Goal: Communication & Community: Answer question/provide support

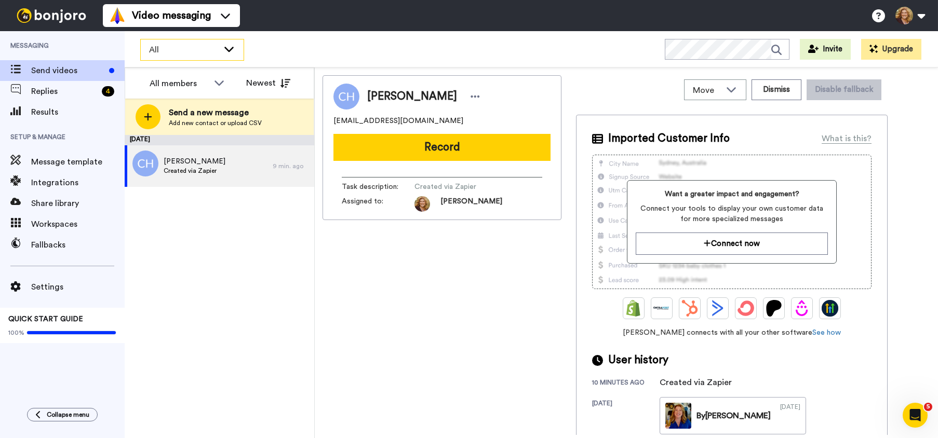
click at [230, 47] on icon at bounding box center [229, 49] width 12 height 10
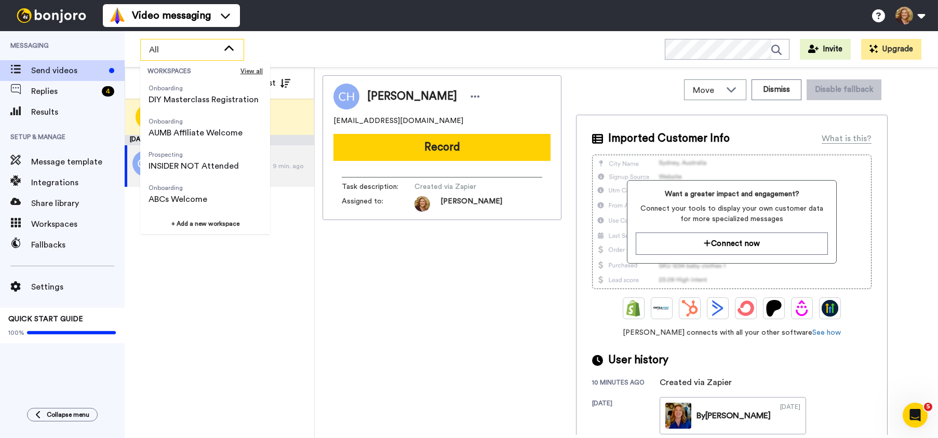
scroll to position [366, 0]
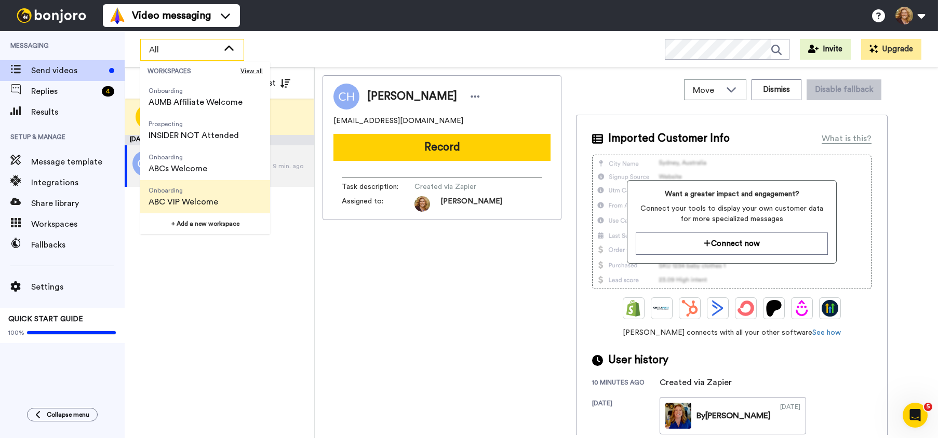
click at [194, 198] on span "ABC VIP Welcome" at bounding box center [184, 202] width 70 height 12
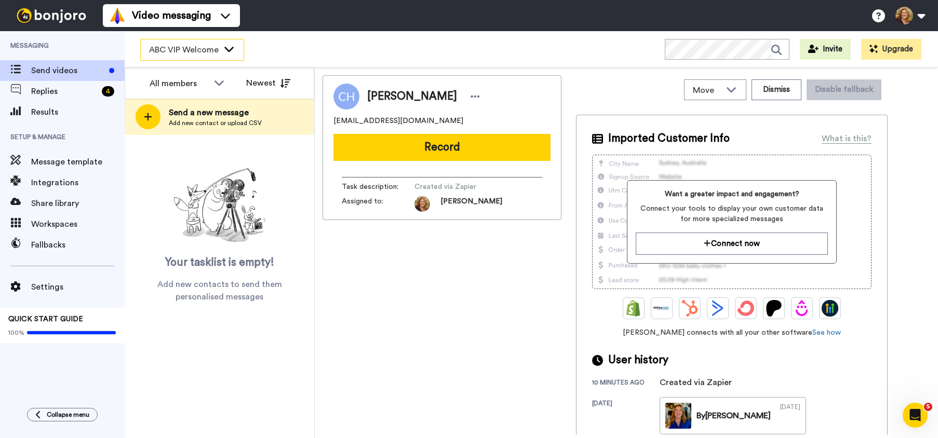
click at [230, 52] on icon at bounding box center [229, 49] width 12 height 10
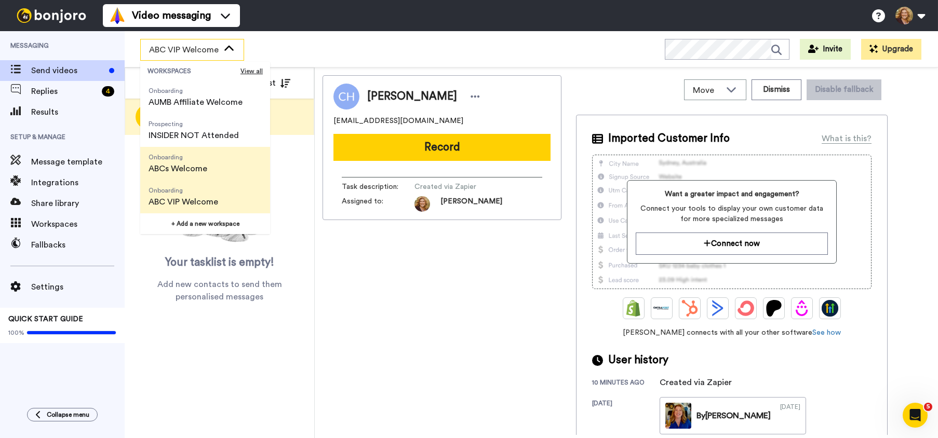
click at [208, 164] on span "Onboarding ABCs Welcome" at bounding box center [177, 163] width 75 height 33
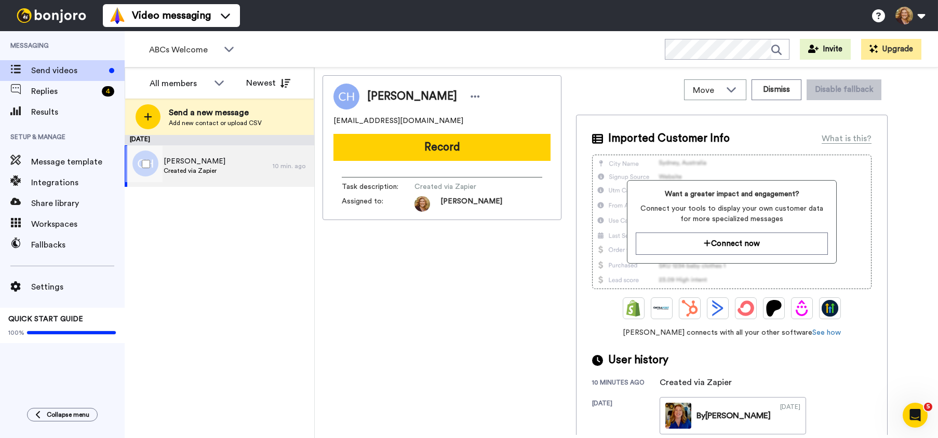
click at [212, 158] on span "Cindy Hiber" at bounding box center [195, 161] width 62 height 10
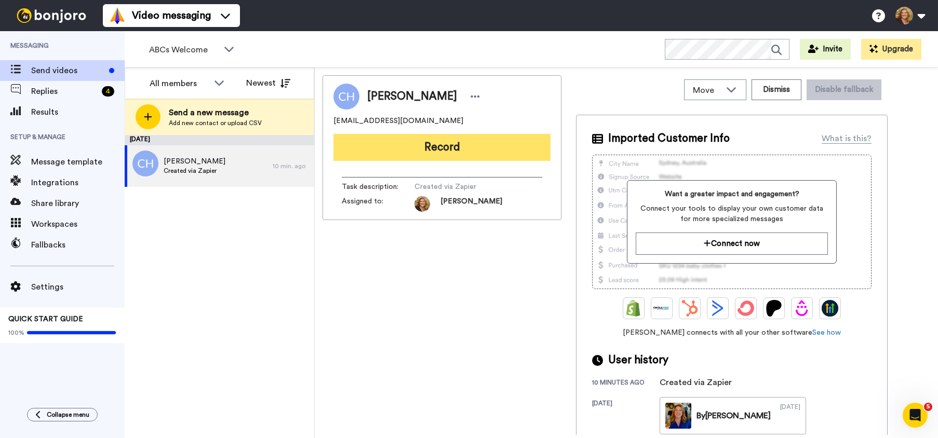
click at [449, 149] on button "Record" at bounding box center [441, 147] width 217 height 27
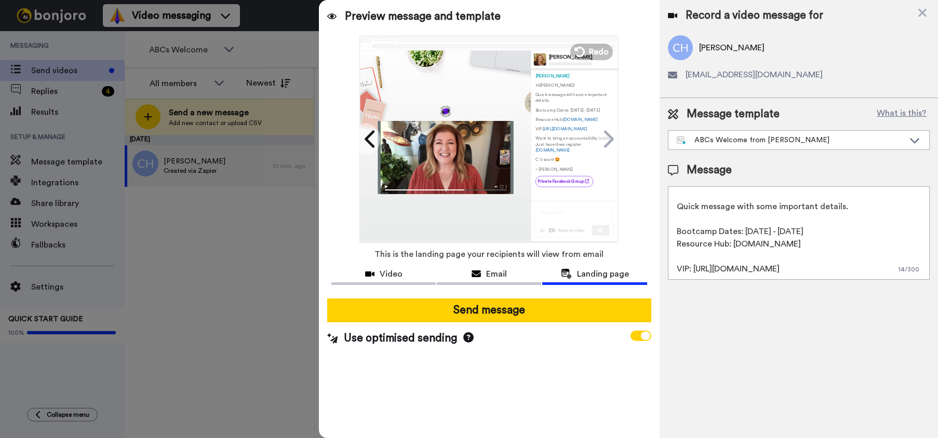
scroll to position [19, 0]
drag, startPoint x: 805, startPoint y: 226, endPoint x: 675, endPoint y: 230, distance: 129.9
click at [675, 230] on textarea "Hi {first_name}! Quick message with some important details. Bootcamp Dates: Oct…" at bounding box center [799, 233] width 262 height 94
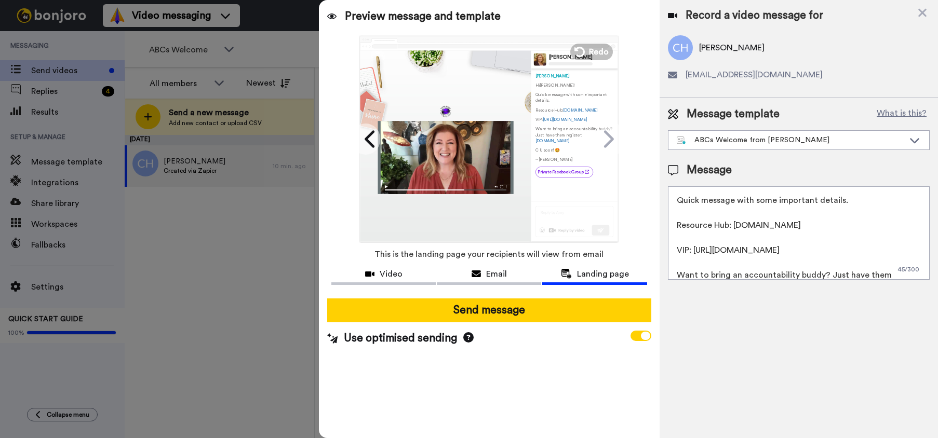
scroll to position [0, 0]
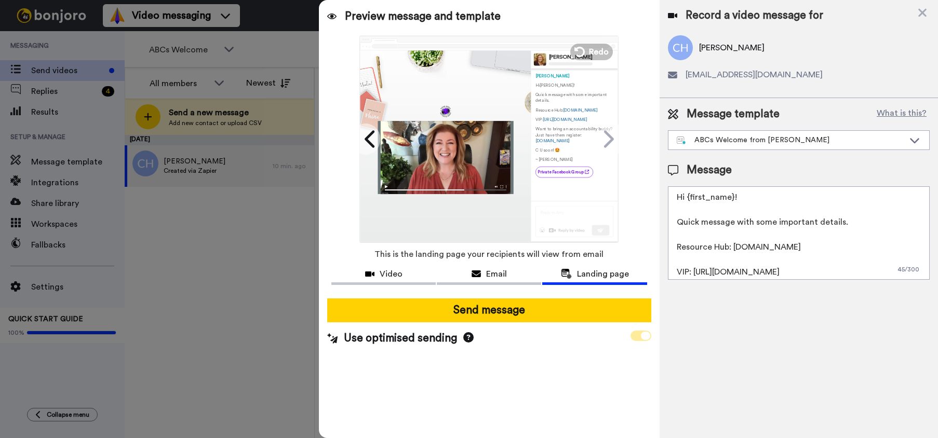
type textarea "Hi {first_name}! Quick message with some important details. Resource Hub: FindI…"
click at [635, 338] on span at bounding box center [641, 336] width 21 height 10
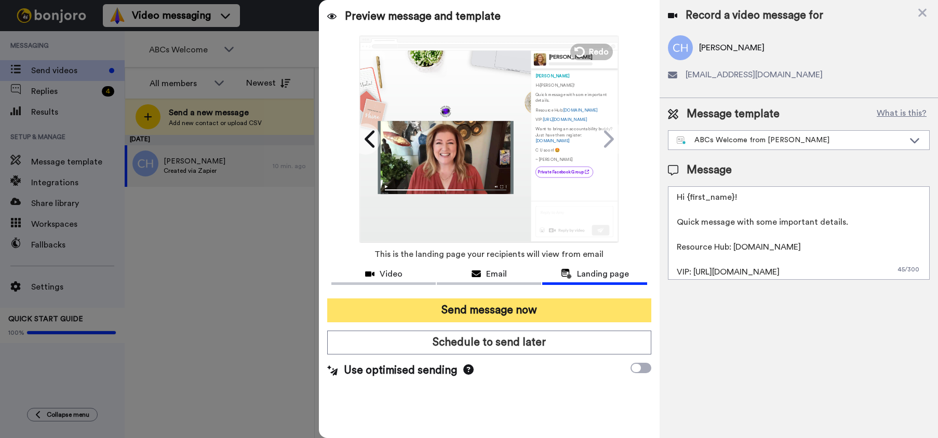
click at [495, 311] on button "Send message now" at bounding box center [489, 311] width 324 height 24
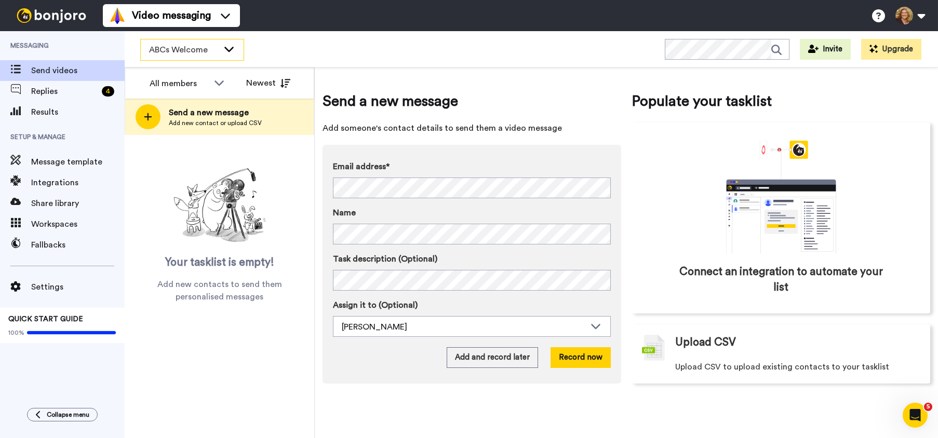
click at [229, 45] on icon at bounding box center [229, 49] width 12 height 10
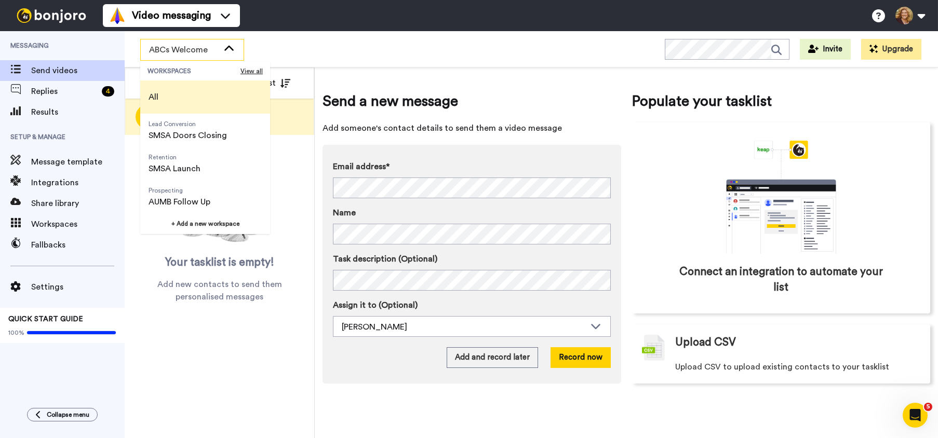
click at [187, 90] on li "All" at bounding box center [205, 97] width 130 height 33
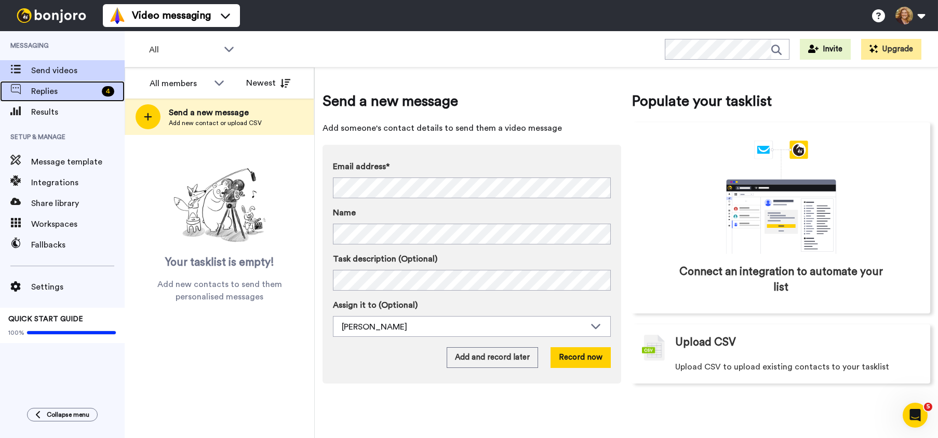
click at [50, 91] on span "Replies" at bounding box center [64, 91] width 66 height 12
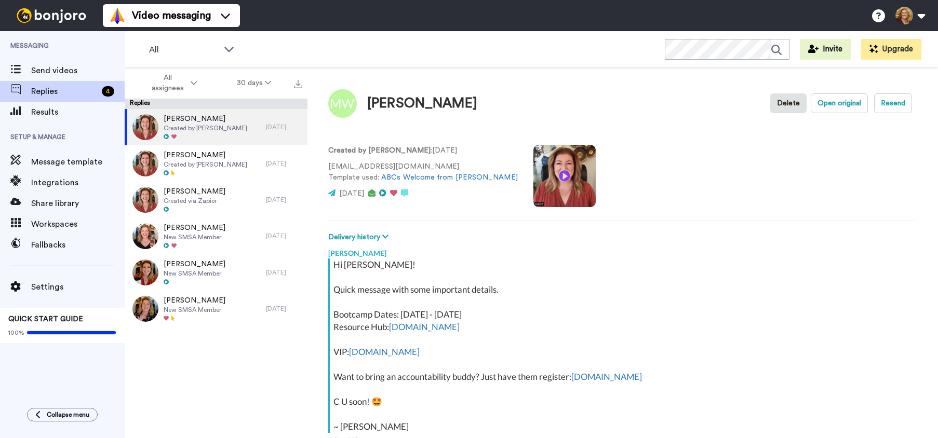
scroll to position [93, 0]
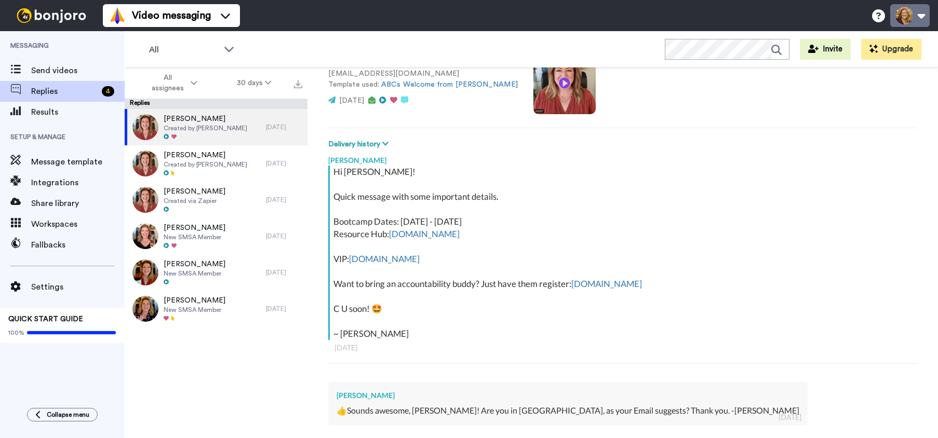
type textarea "x"
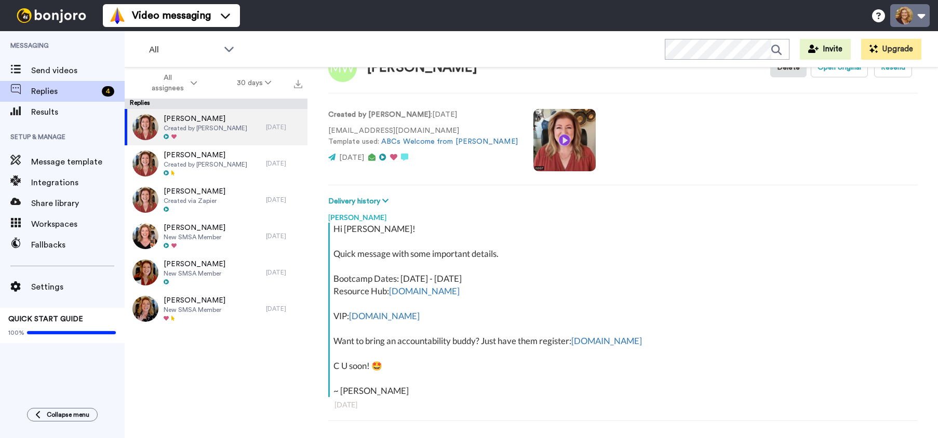
scroll to position [0, 0]
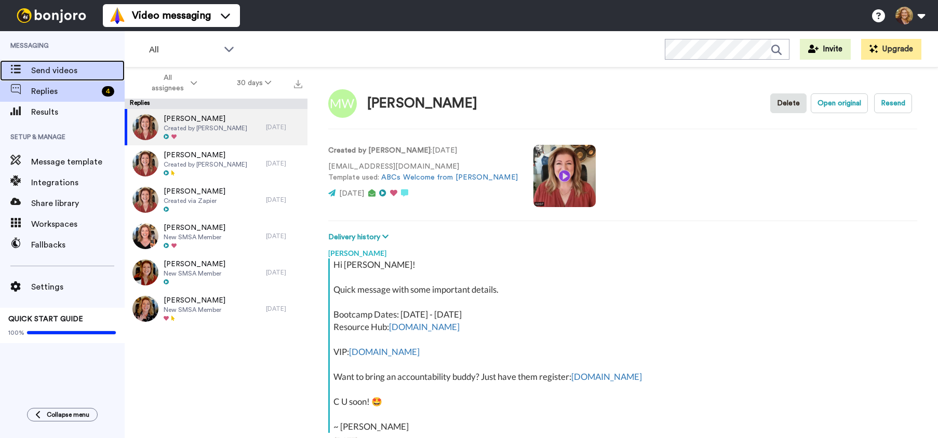
click at [54, 72] on span "Send videos" at bounding box center [78, 70] width 94 height 12
